Goal: Task Accomplishment & Management: Use online tool/utility

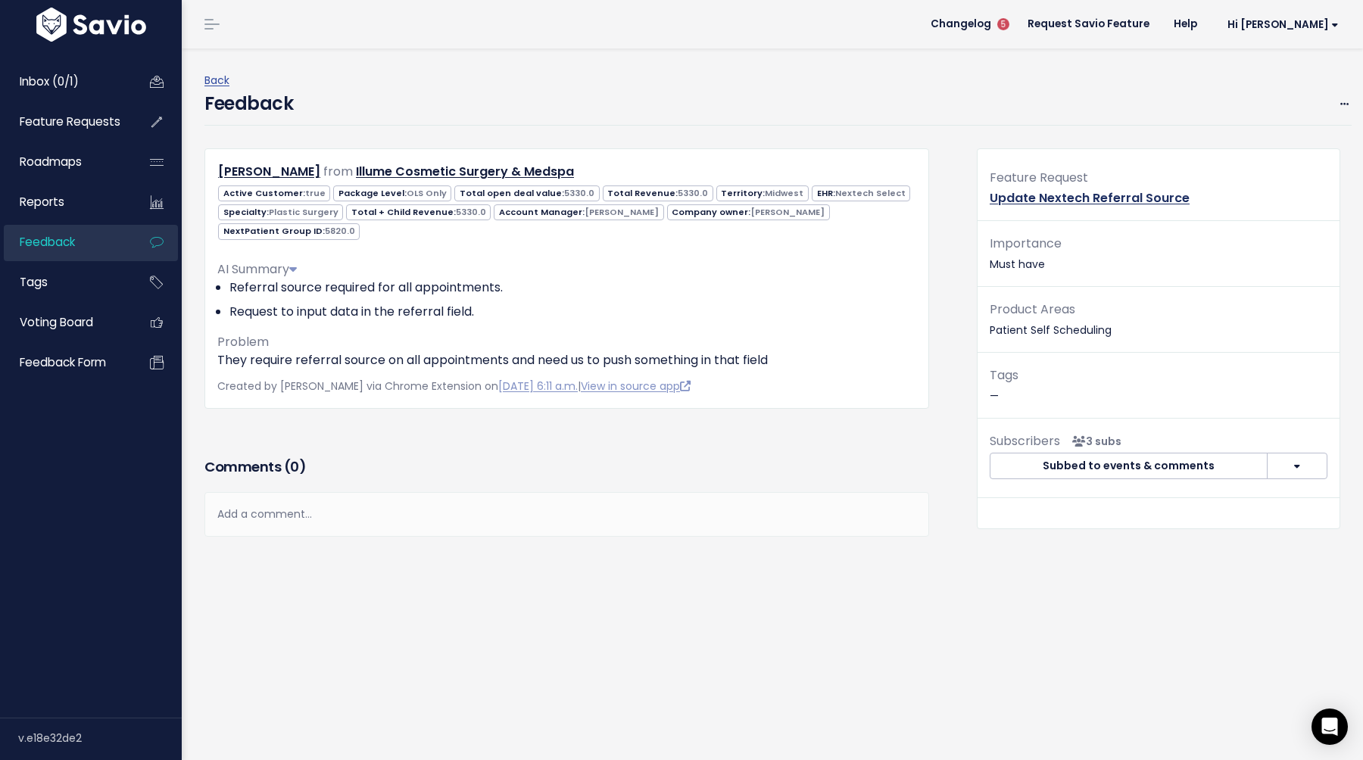
click at [1069, 200] on link "Update Nextech Referral Source" at bounding box center [1089, 197] width 200 height 17
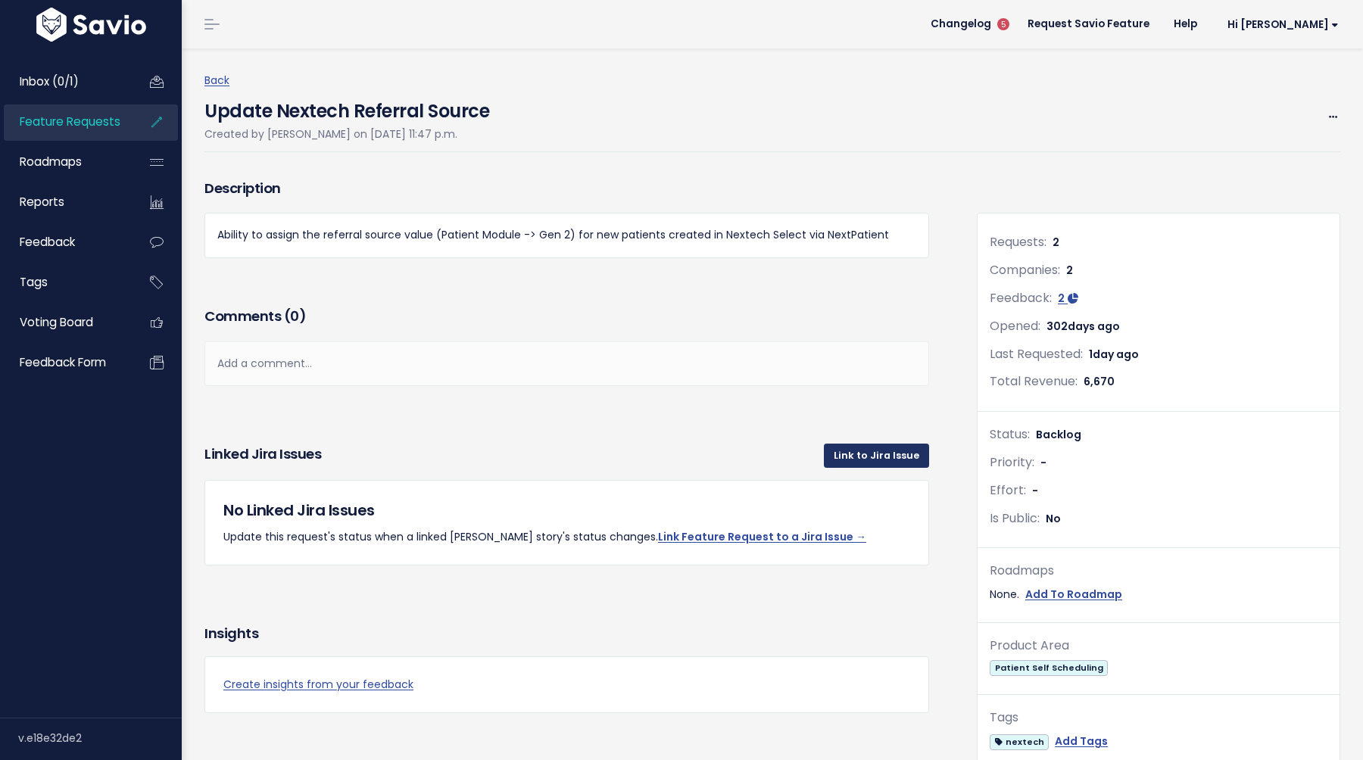
click at [882, 447] on link "Link to Jira Issue" at bounding box center [876, 456] width 105 height 24
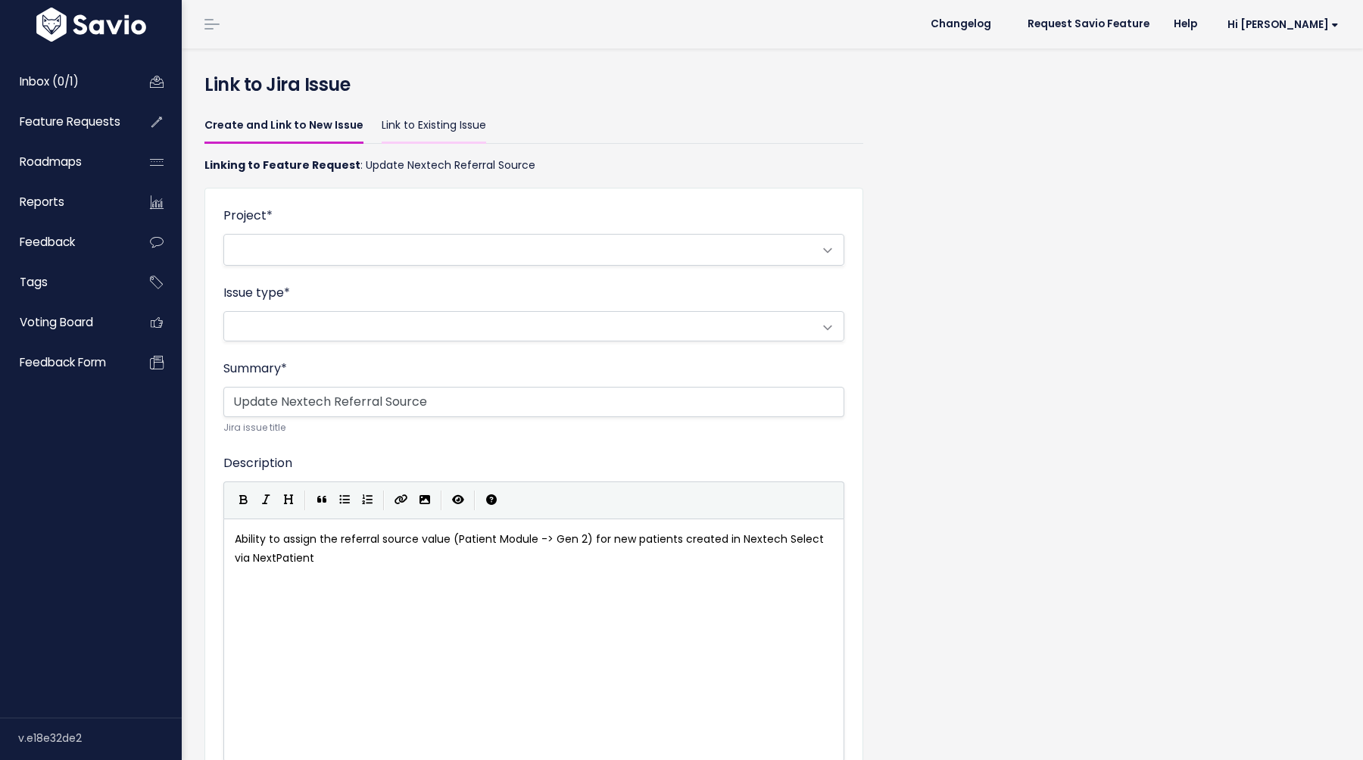
click at [394, 129] on link "Link to Existing Issue" at bounding box center [434, 126] width 104 height 36
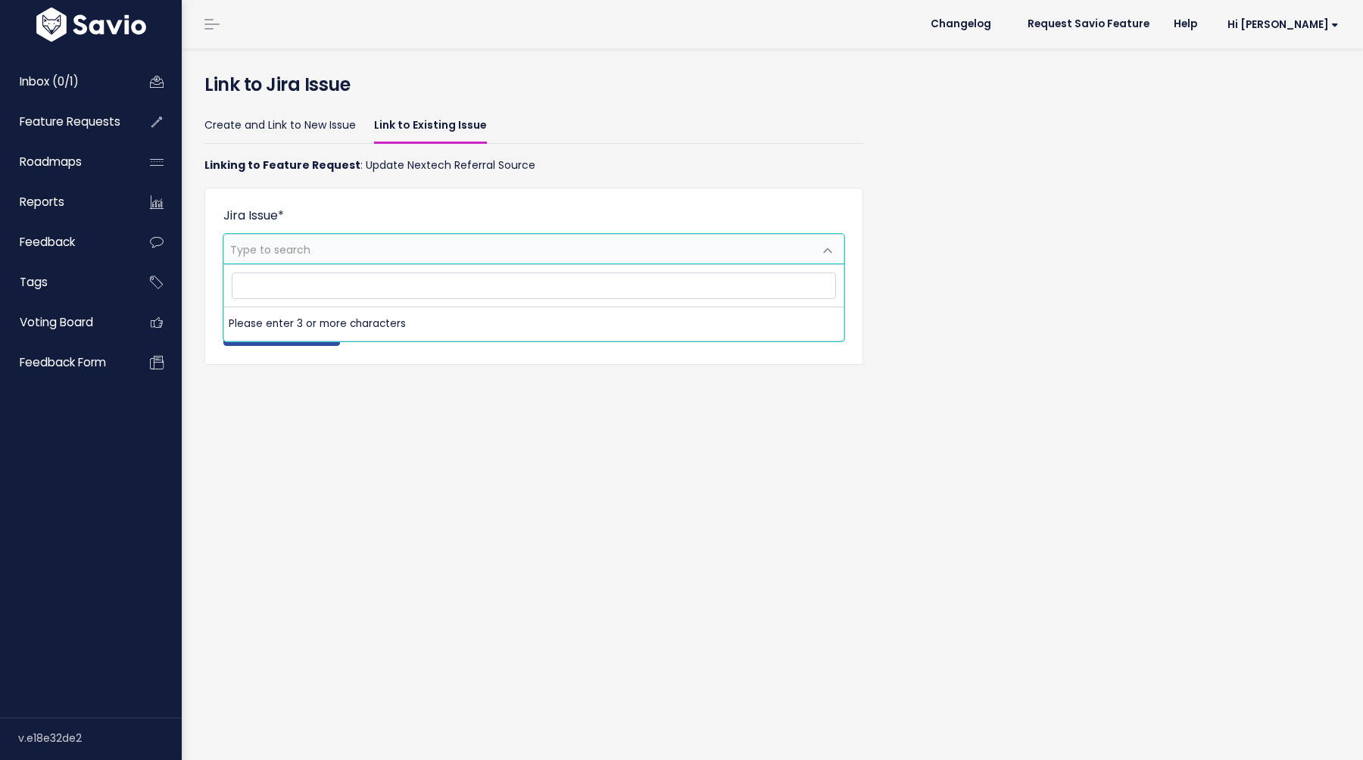
click at [275, 256] on span "Type to search" at bounding box center [270, 249] width 80 height 15
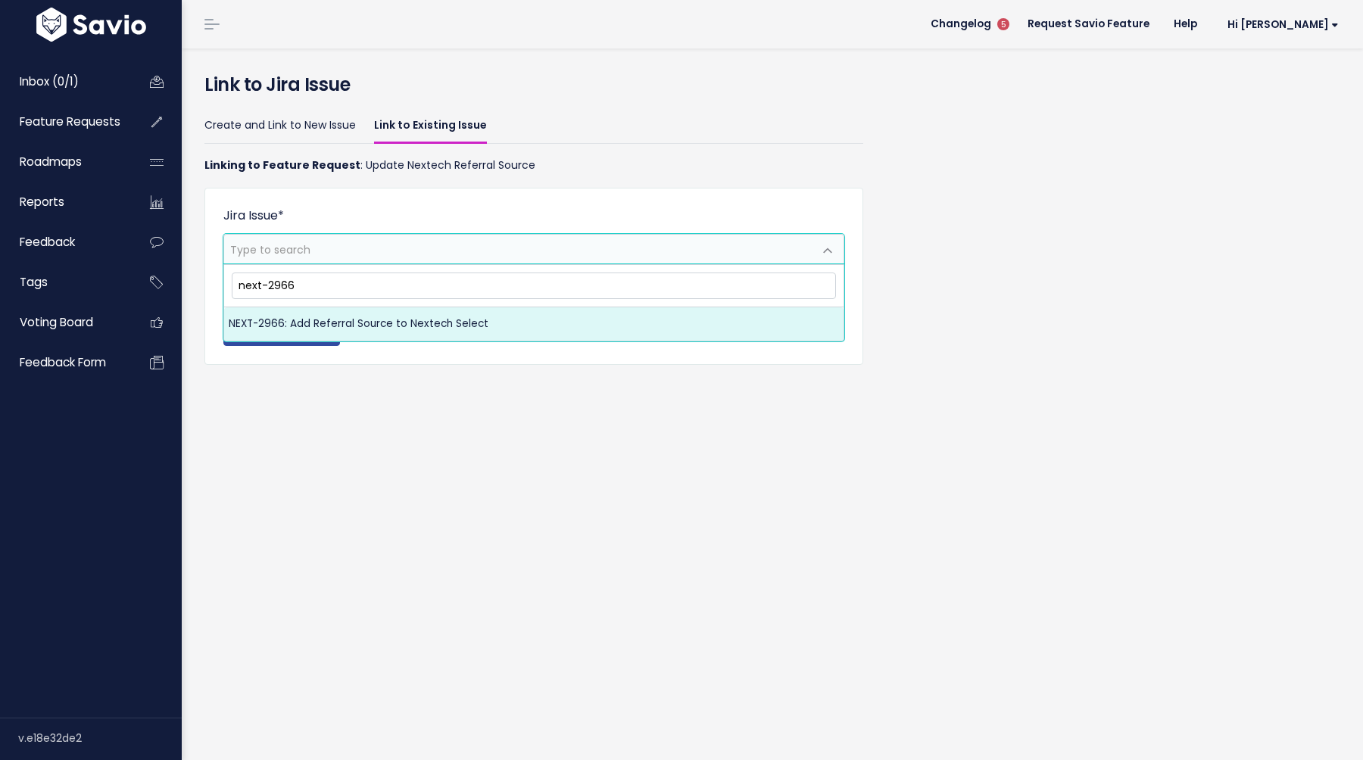
type input "next-2966"
select select "NEXT-2966"
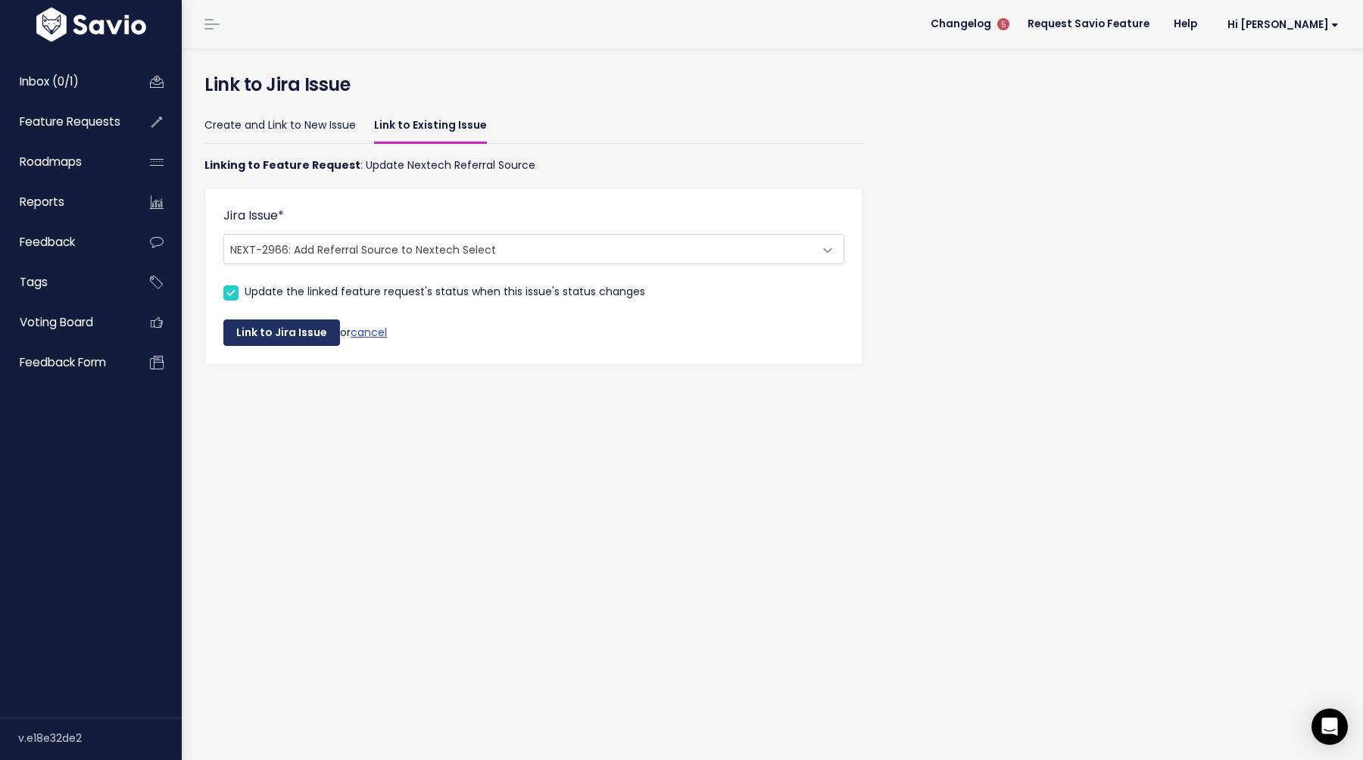
click at [280, 331] on button "Link to Jira Issue" at bounding box center [281, 332] width 117 height 27
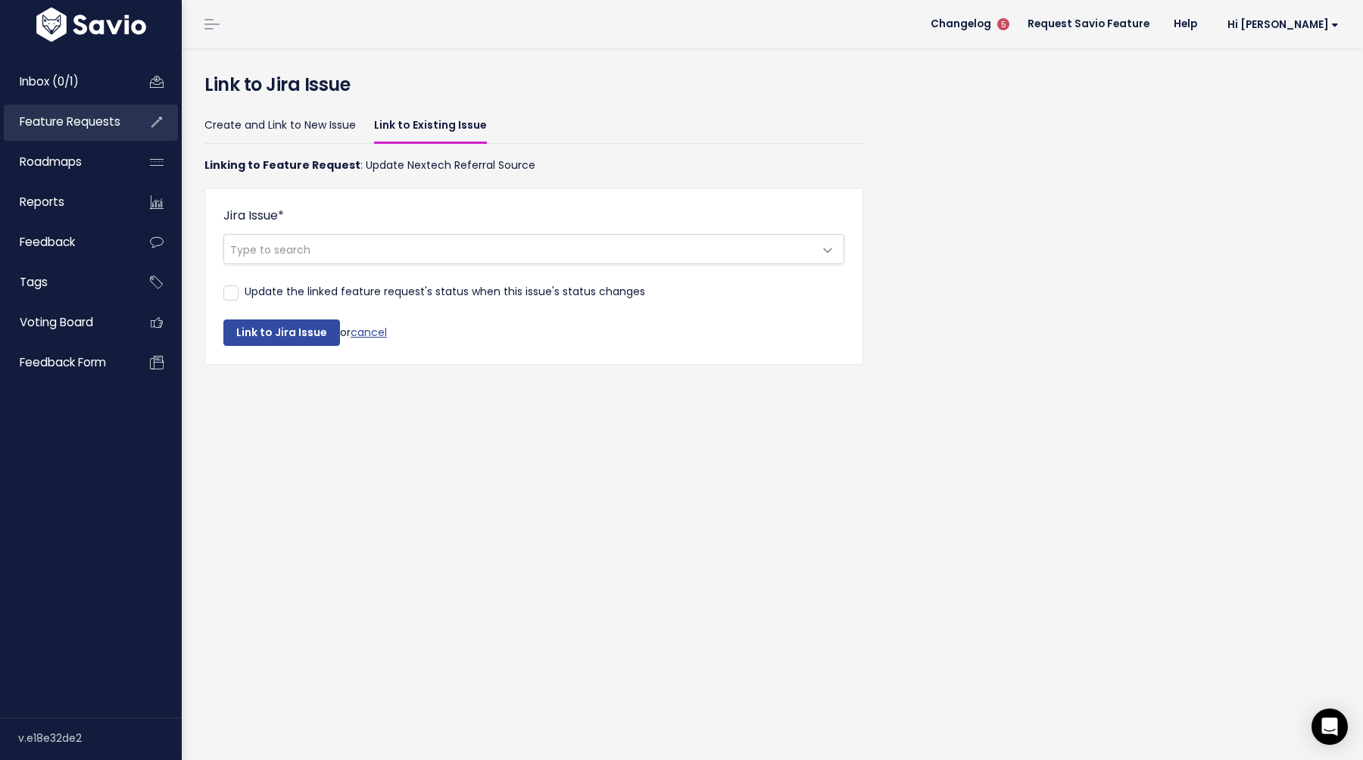
click at [70, 121] on span "Feature Requests" at bounding box center [70, 122] width 101 height 16
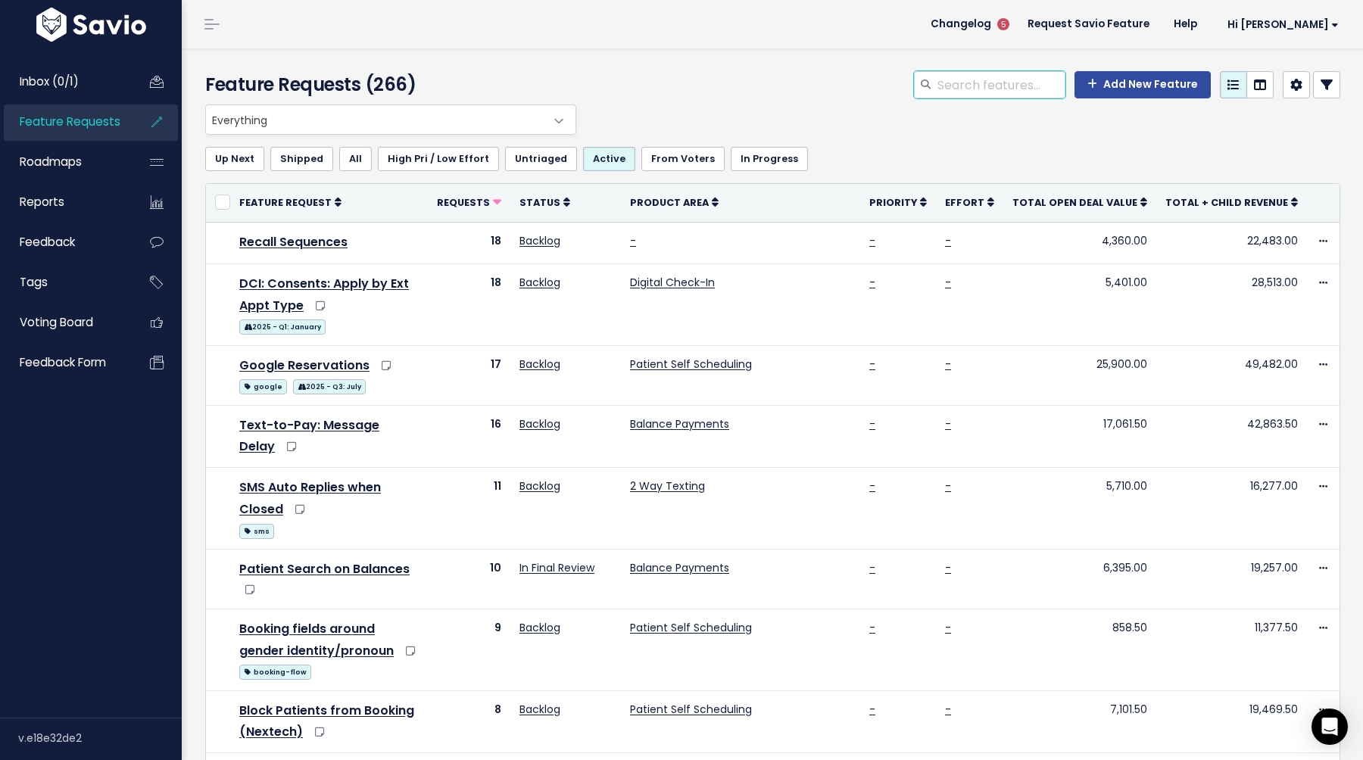
click at [1002, 89] on input "search" at bounding box center [1000, 84] width 129 height 27
type input "n"
type input "referral source"
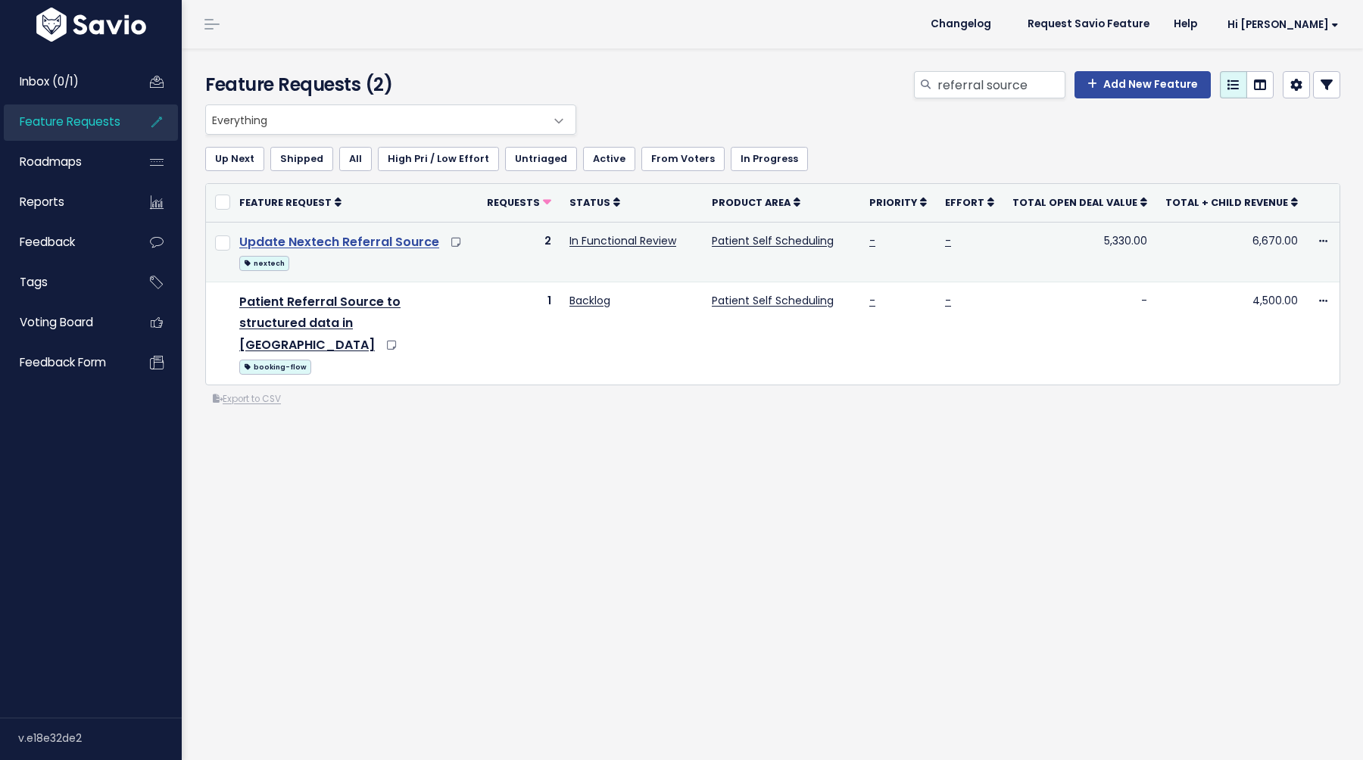
click at [388, 242] on link "Update Nextech Referral Source" at bounding box center [339, 241] width 200 height 17
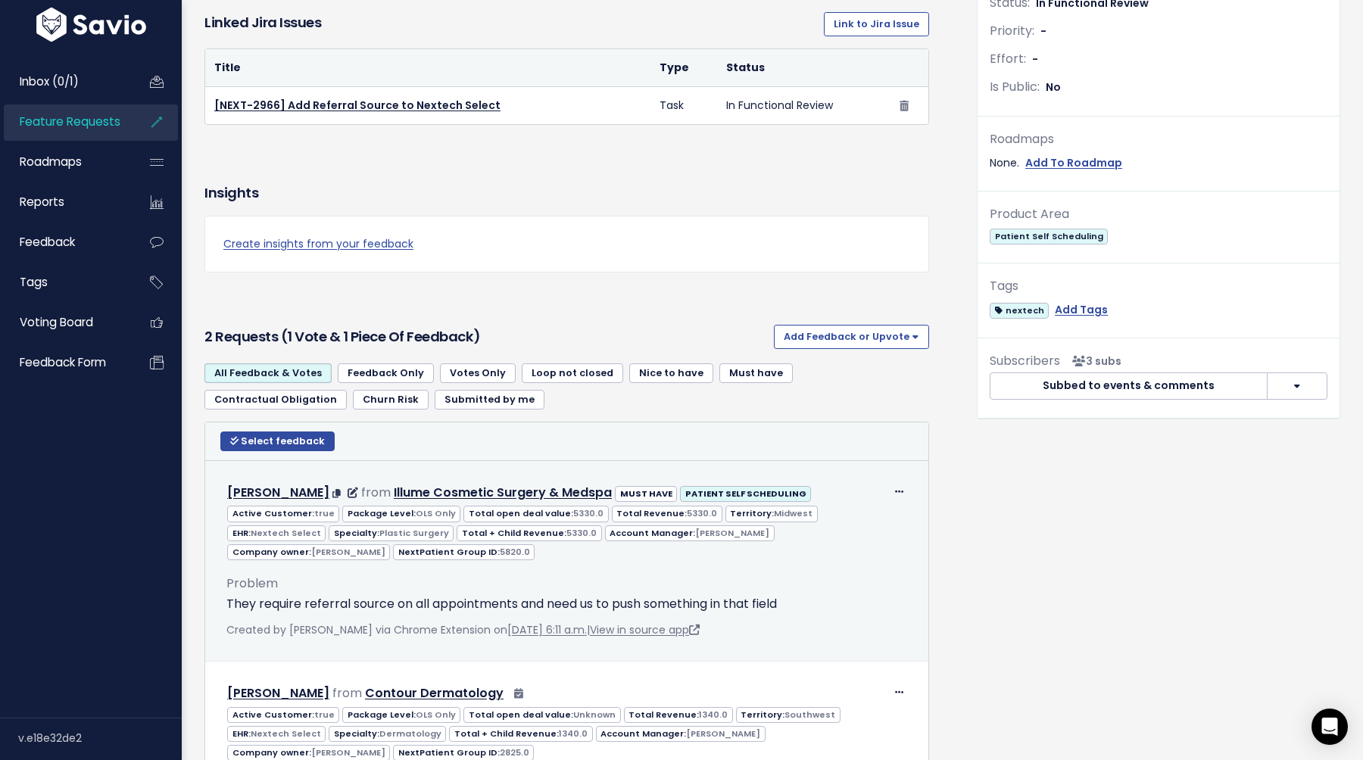
scroll to position [521, 0]
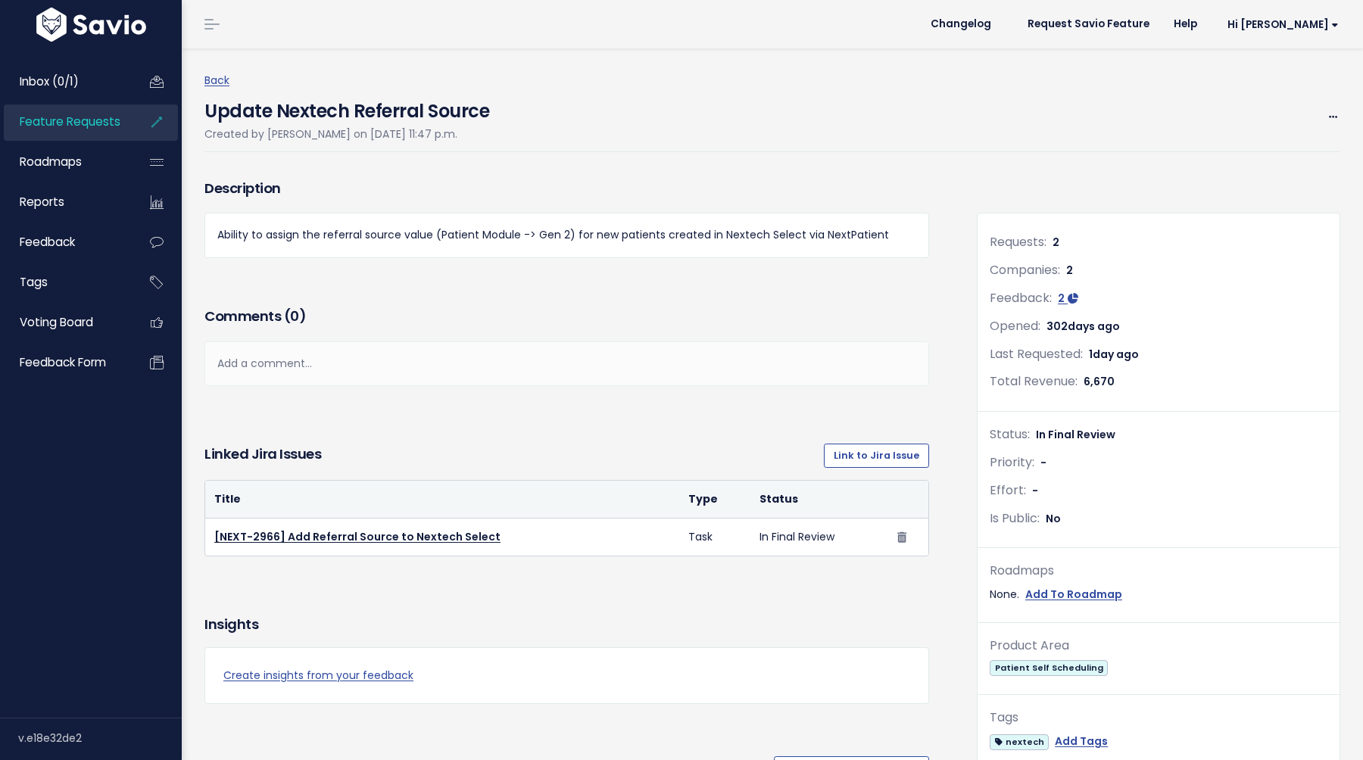
scroll to position [521, 0]
